Goal: Use online tool/utility

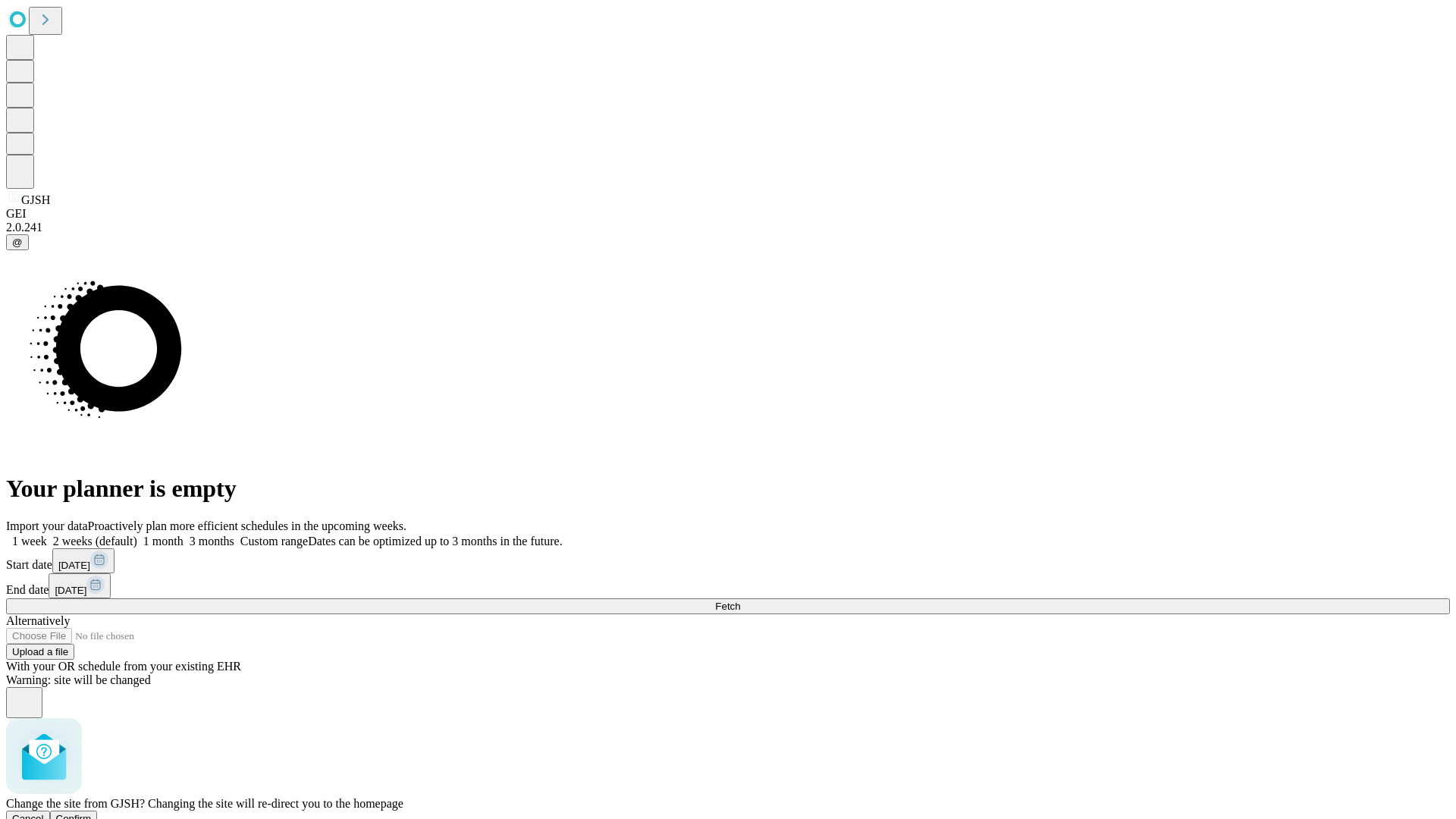
click at [92, 813] on span "Confirm" at bounding box center [74, 818] width 36 height 11
click at [183, 535] on label "1 month" at bounding box center [160, 541] width 46 height 13
click at [740, 601] on span "Fetch" at bounding box center [728, 606] width 25 height 11
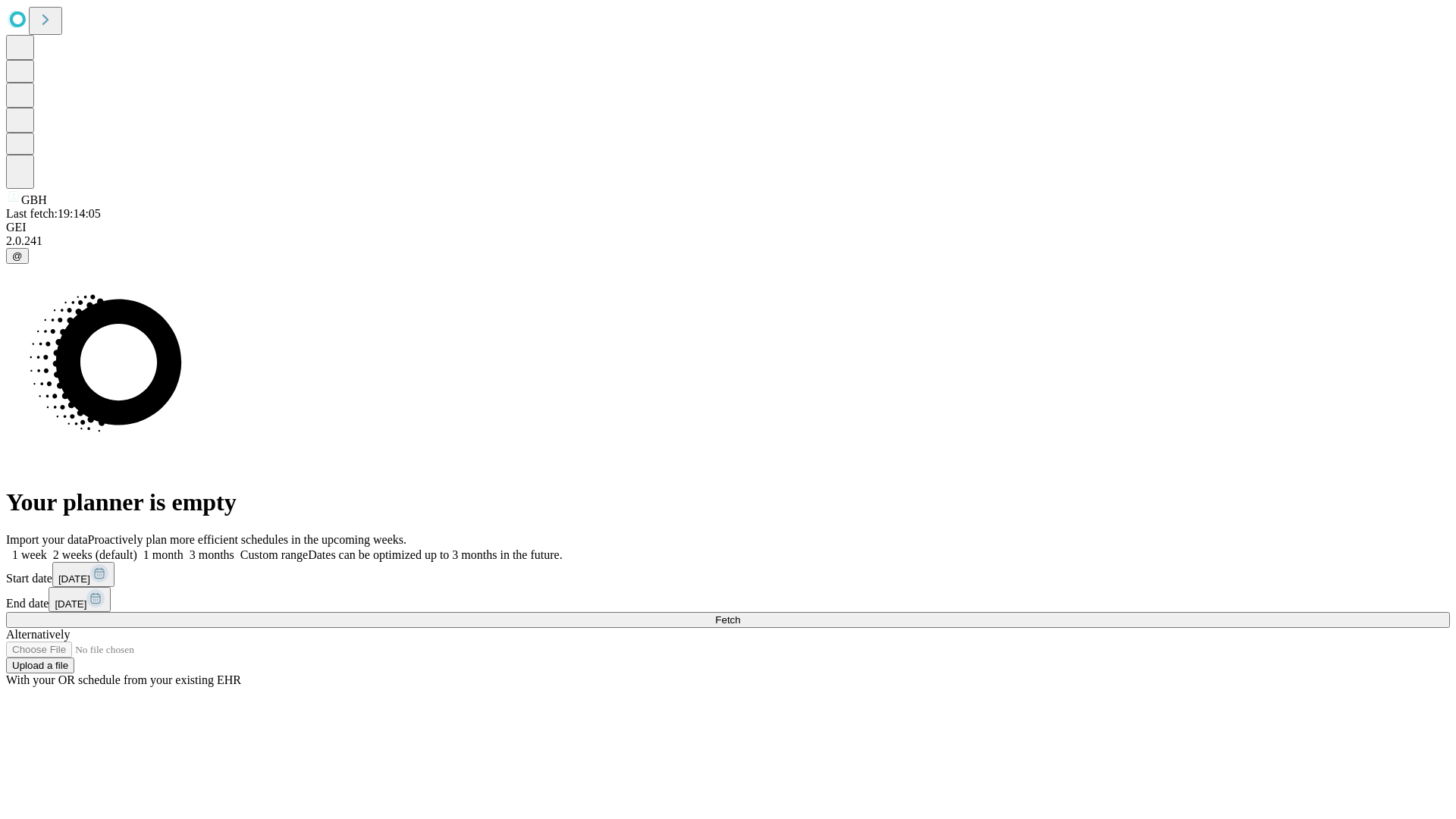
click at [740, 614] on span "Fetch" at bounding box center [728, 619] width 25 height 11
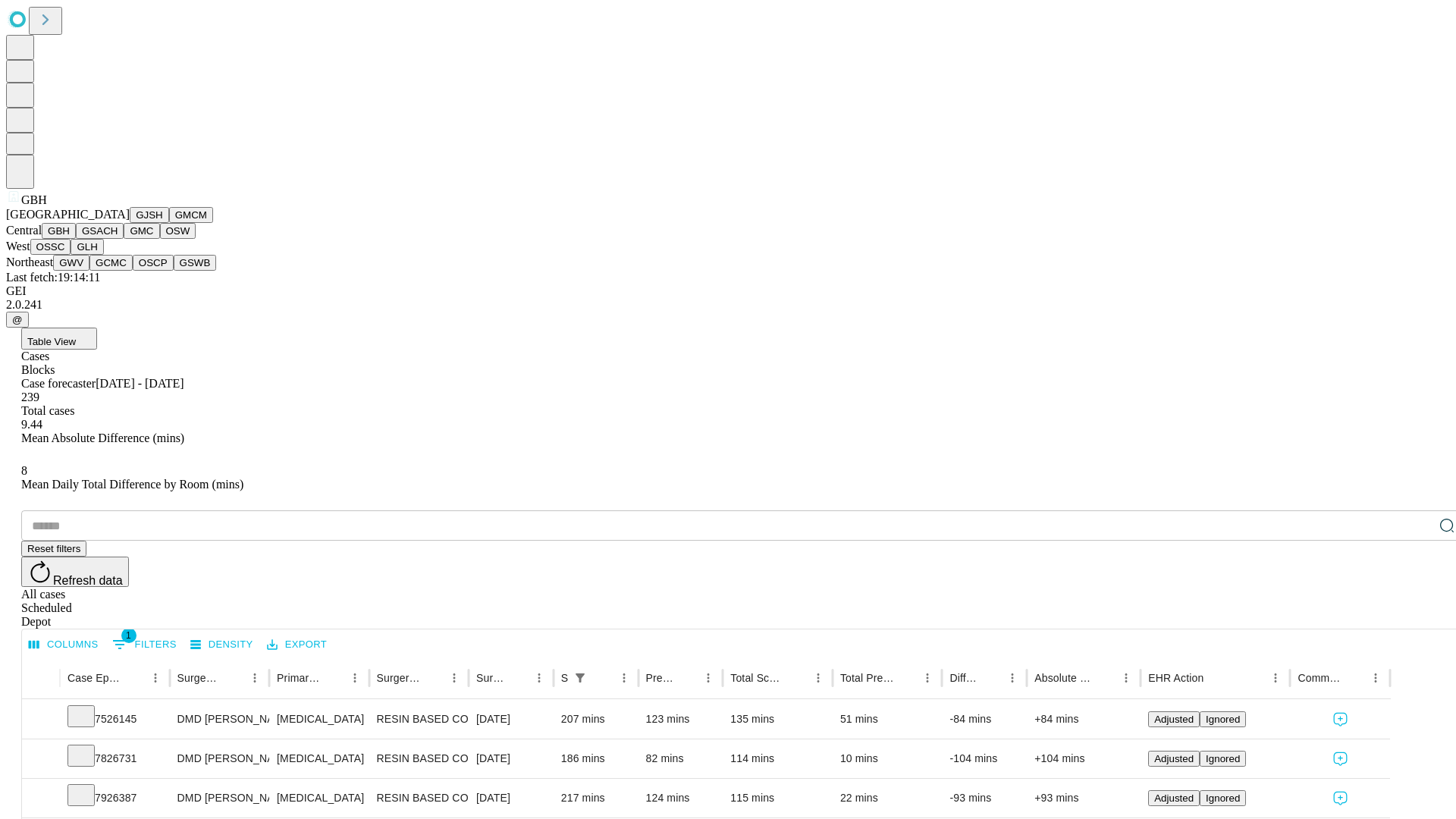
click at [117, 239] on button "GSACH" at bounding box center [100, 230] width 48 height 16
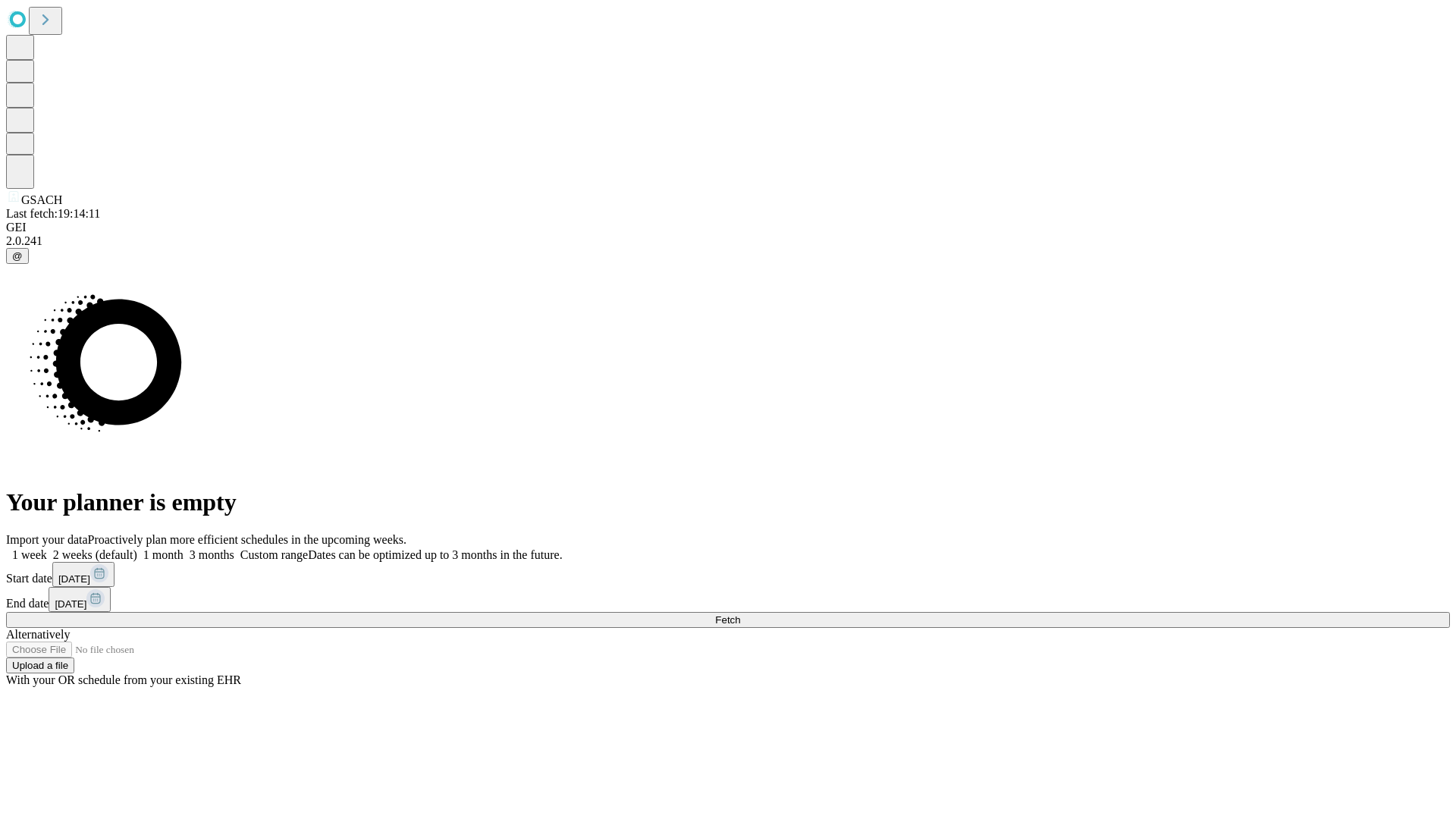
click at [183, 548] on label "1 month" at bounding box center [160, 554] width 46 height 13
click at [740, 614] on span "Fetch" at bounding box center [728, 619] width 25 height 11
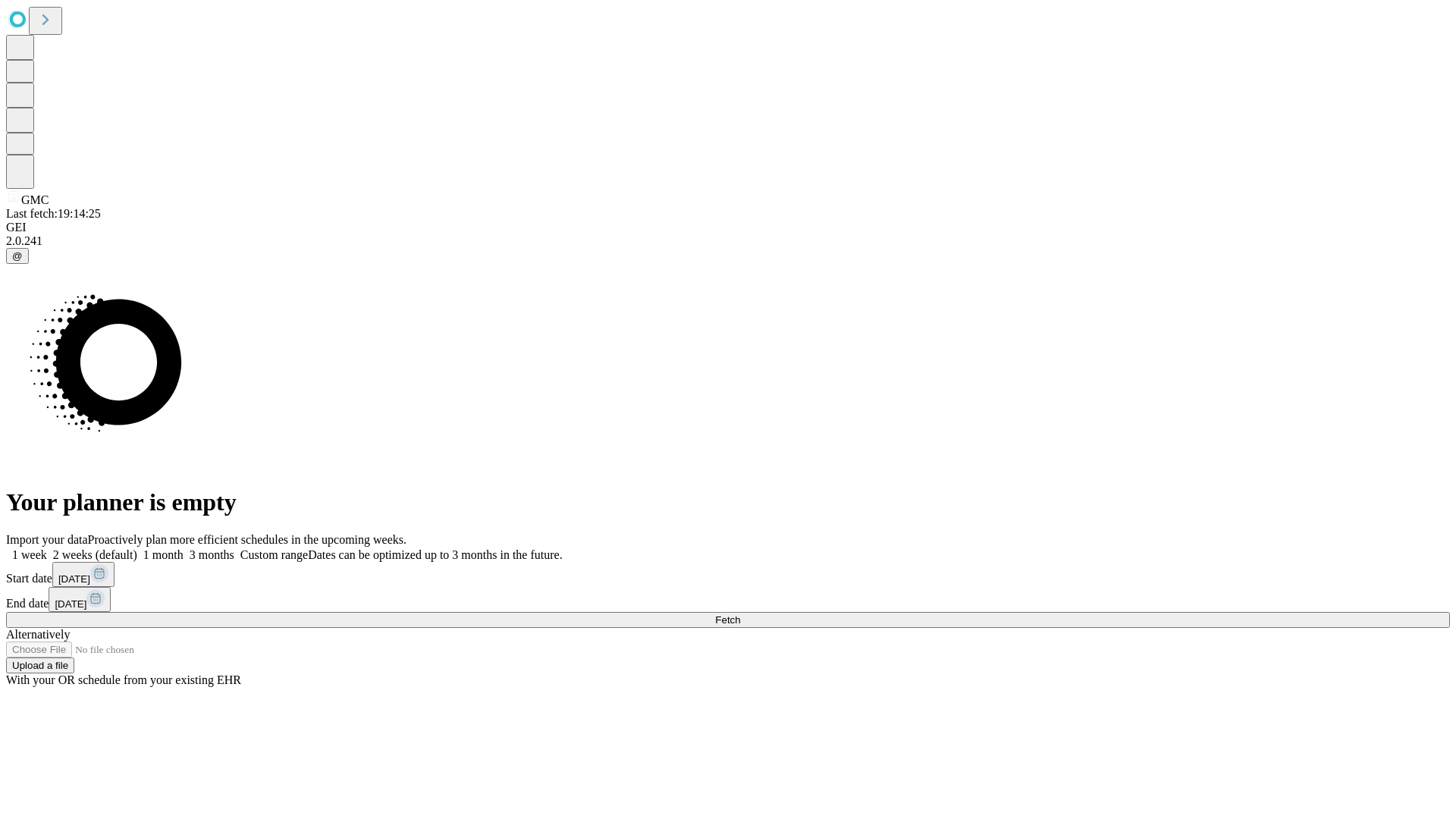
click at [740, 614] on span "Fetch" at bounding box center [728, 619] width 25 height 11
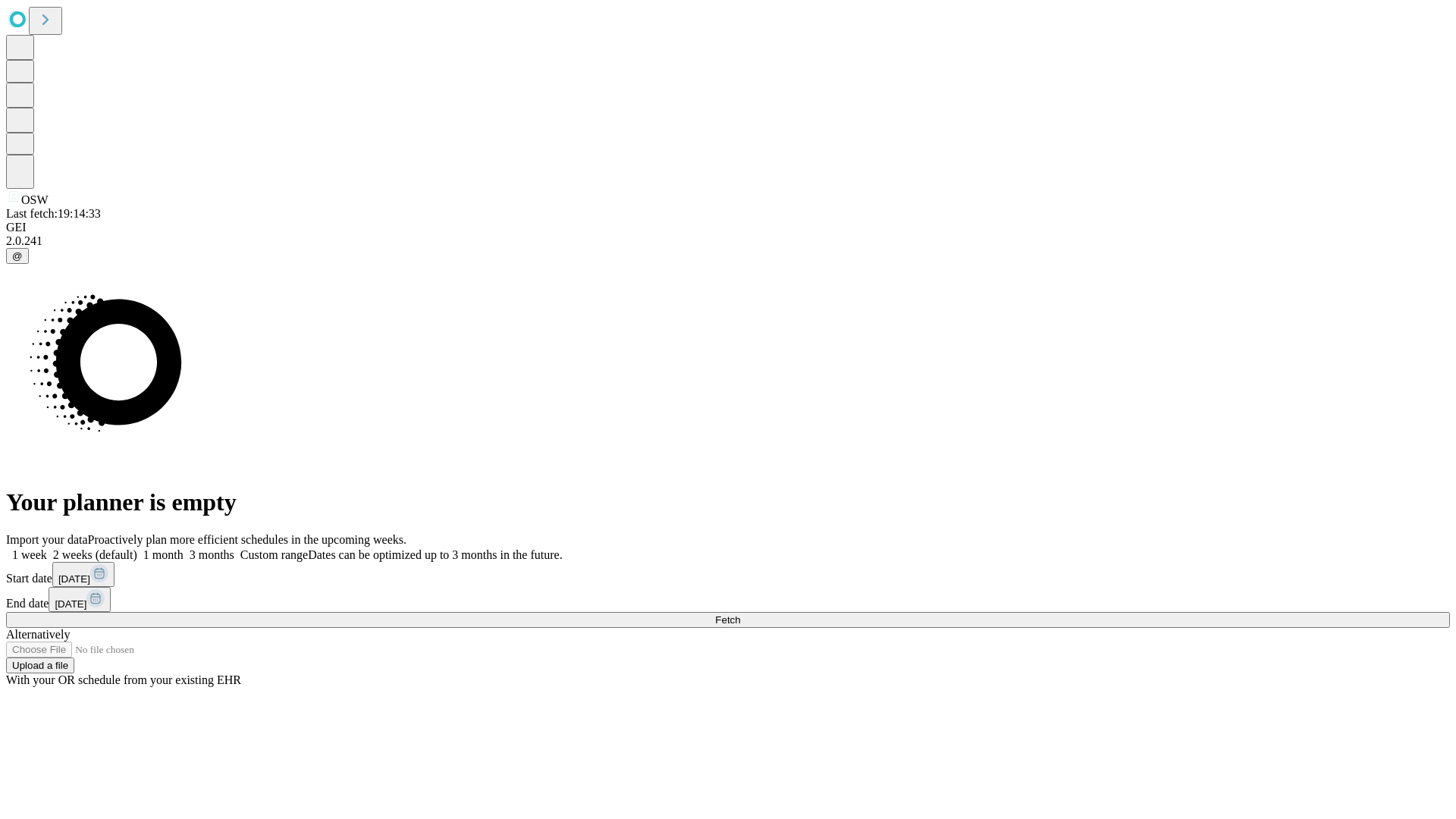
click at [183, 548] on label "1 month" at bounding box center [160, 554] width 46 height 13
click at [740, 614] on span "Fetch" at bounding box center [728, 619] width 25 height 11
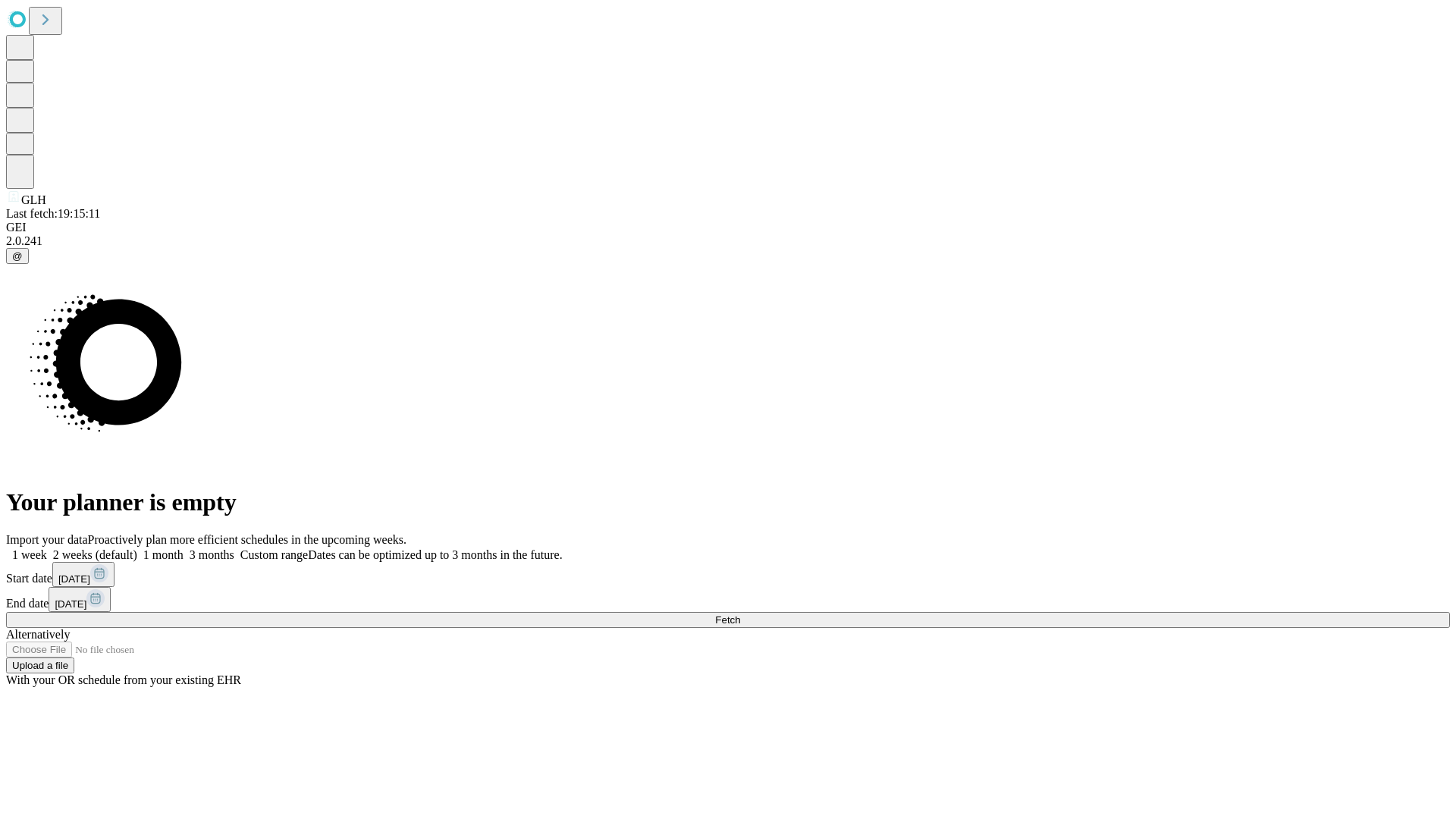
click at [740, 614] on span "Fetch" at bounding box center [728, 619] width 25 height 11
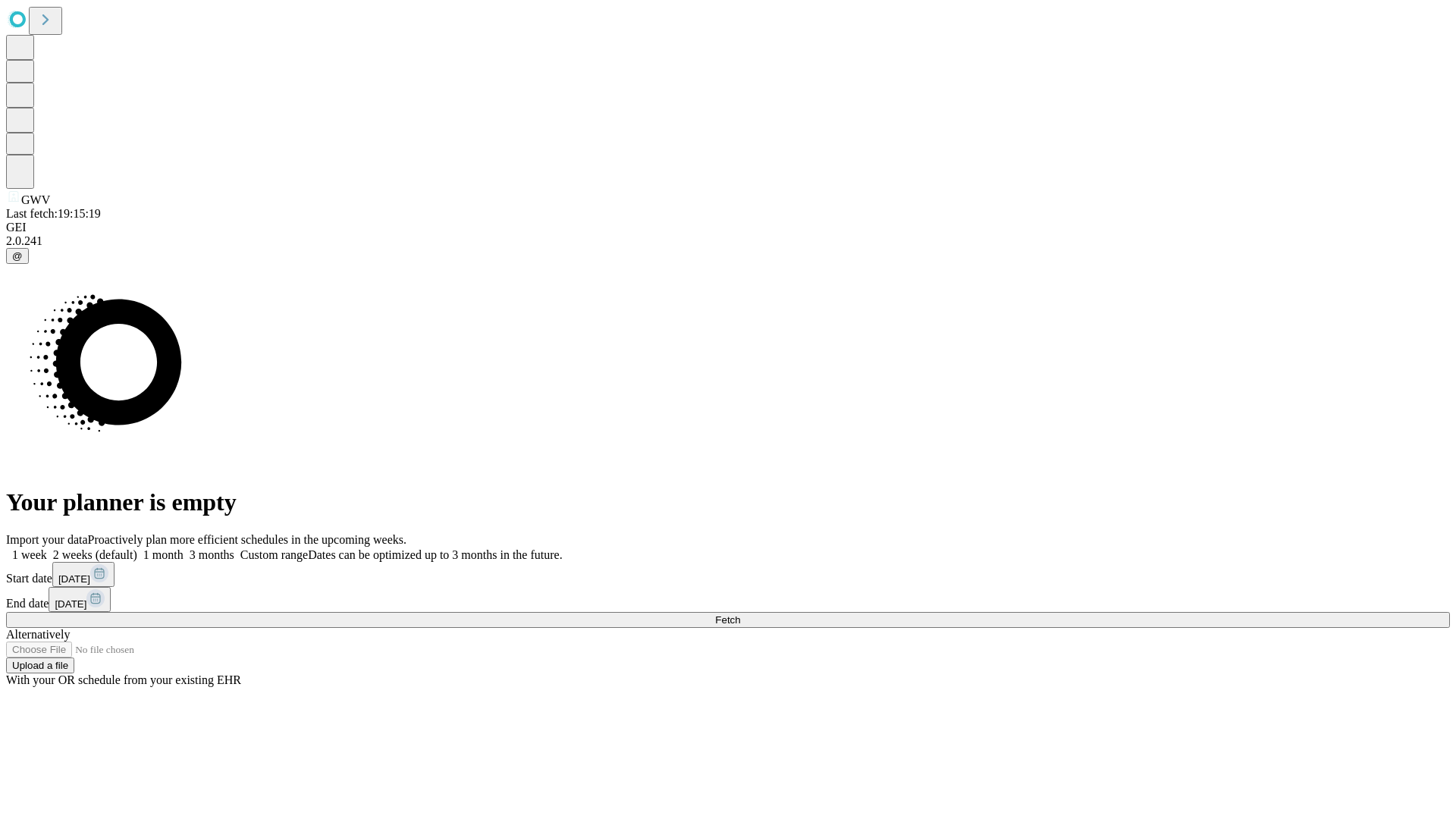
click at [183, 548] on label "1 month" at bounding box center [160, 554] width 46 height 13
click at [740, 614] on span "Fetch" at bounding box center [728, 619] width 25 height 11
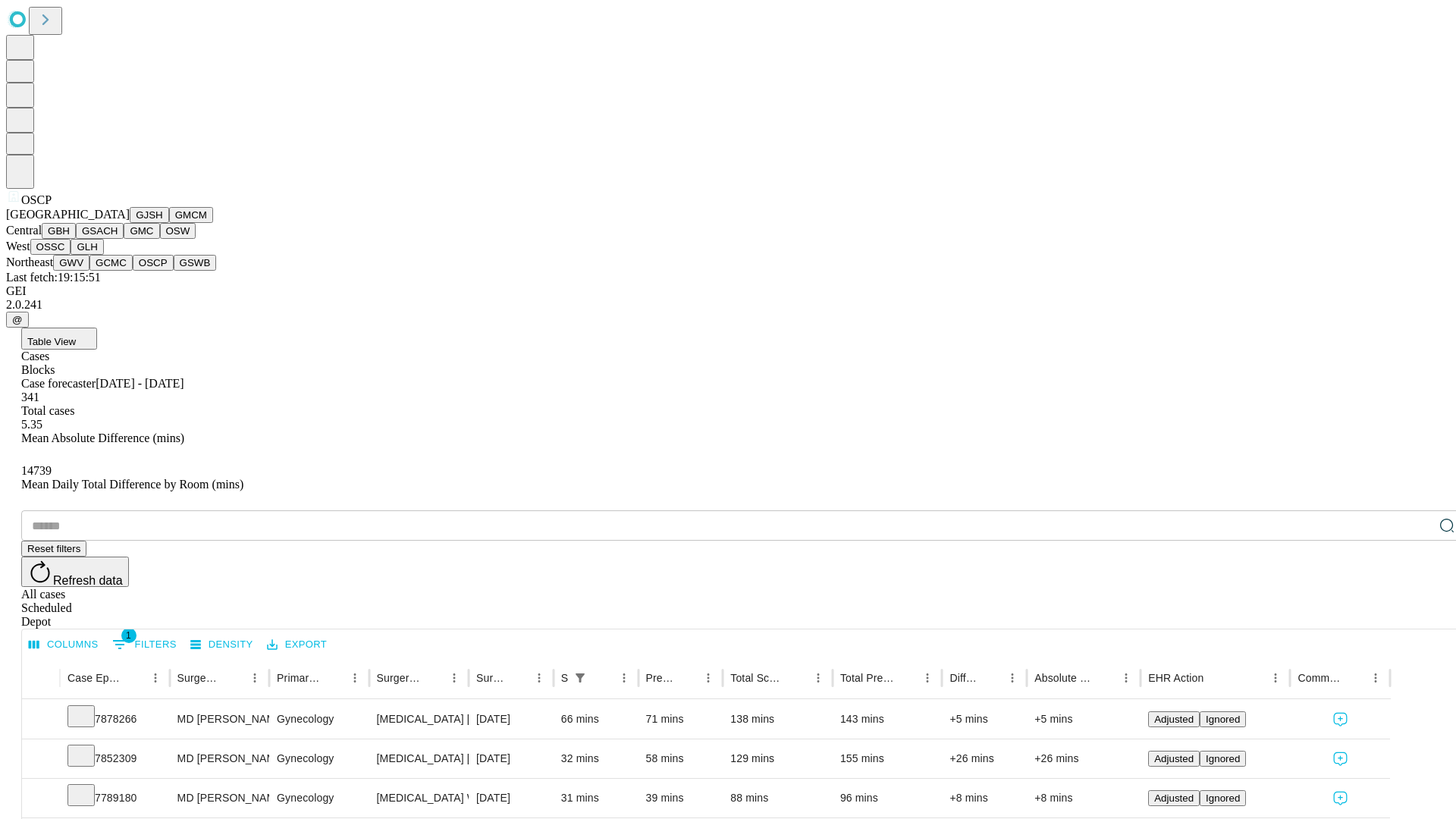
click at [174, 271] on button "GSWB" at bounding box center [195, 262] width 43 height 16
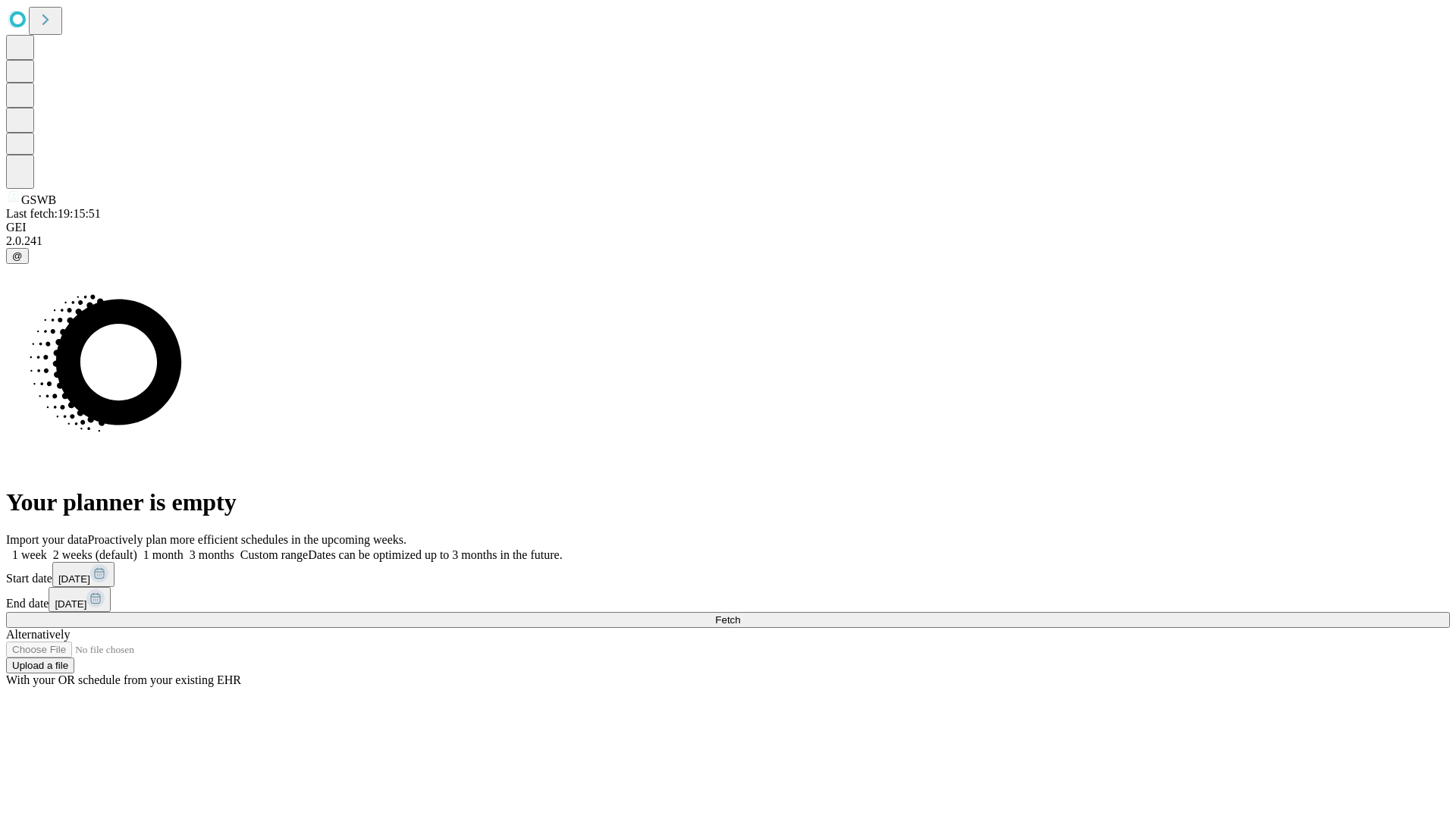
click at [183, 548] on label "1 month" at bounding box center [160, 554] width 46 height 13
click at [740, 614] on span "Fetch" at bounding box center [728, 619] width 25 height 11
